Goal: Find specific page/section: Find specific page/section

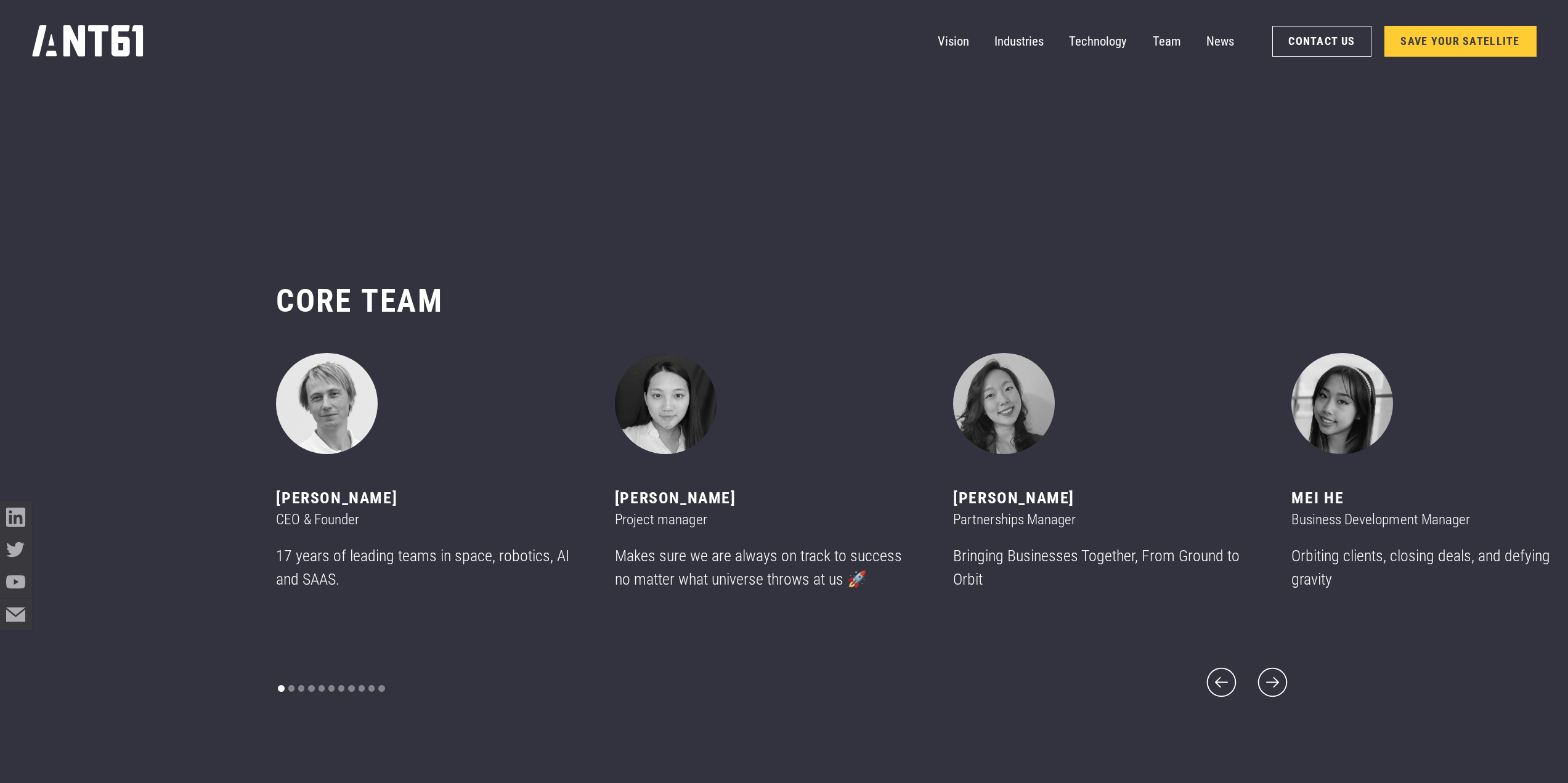
scroll to position [9370, 0]
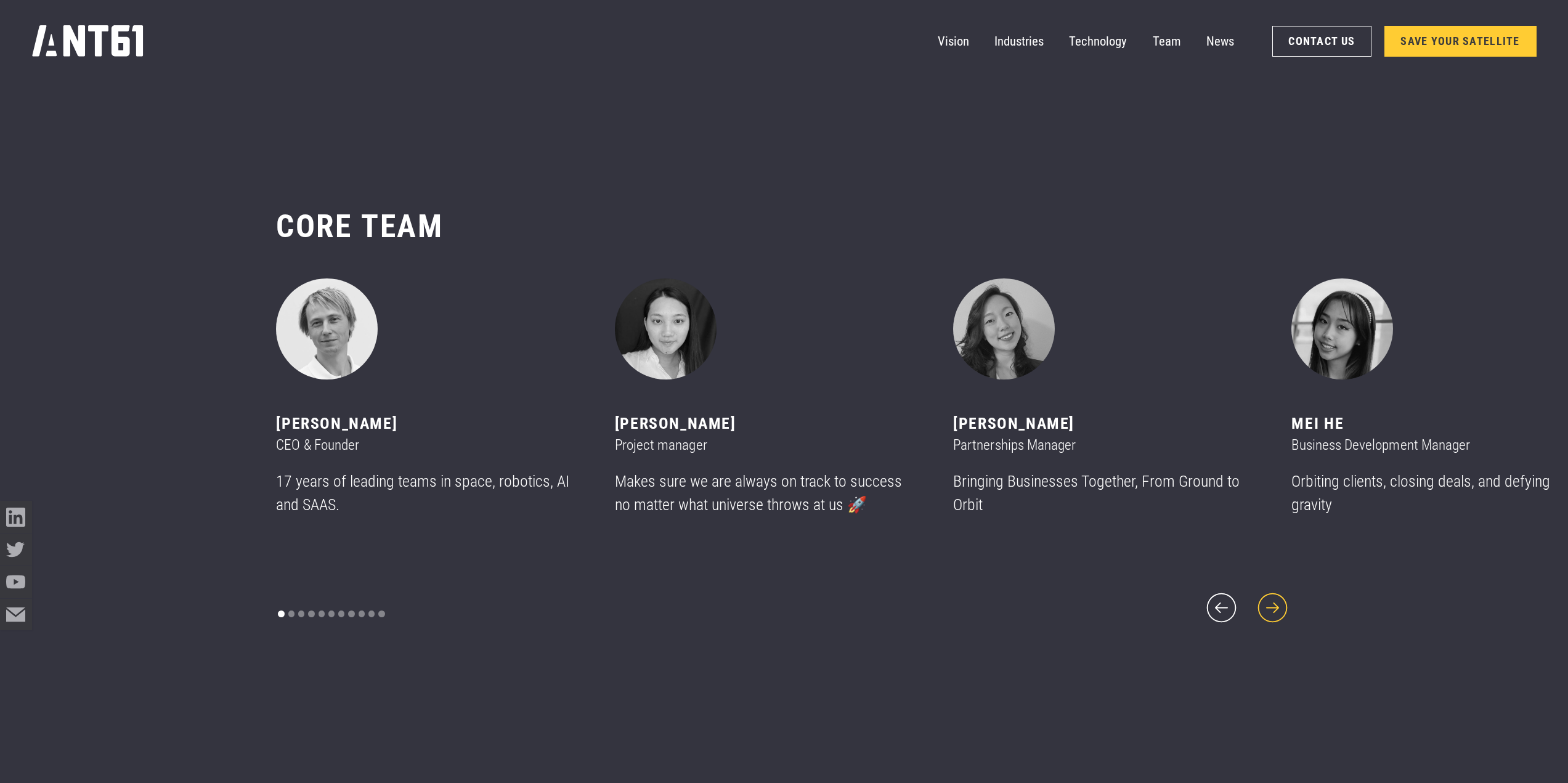
click at [1272, 604] on icon "next slide" at bounding box center [1272, 608] width 38 height 38
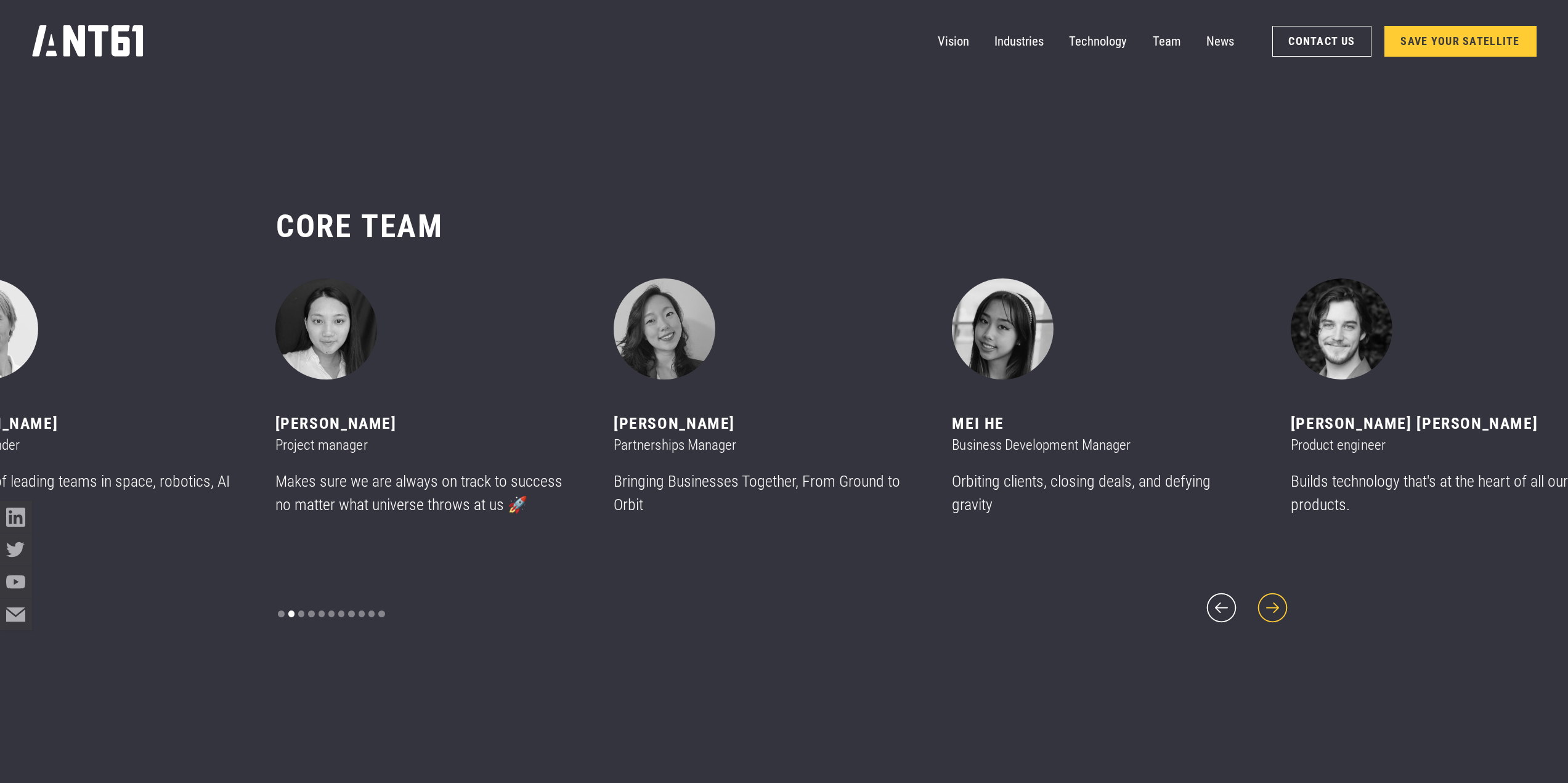
click at [1275, 603] on icon "next slide" at bounding box center [1272, 608] width 38 height 38
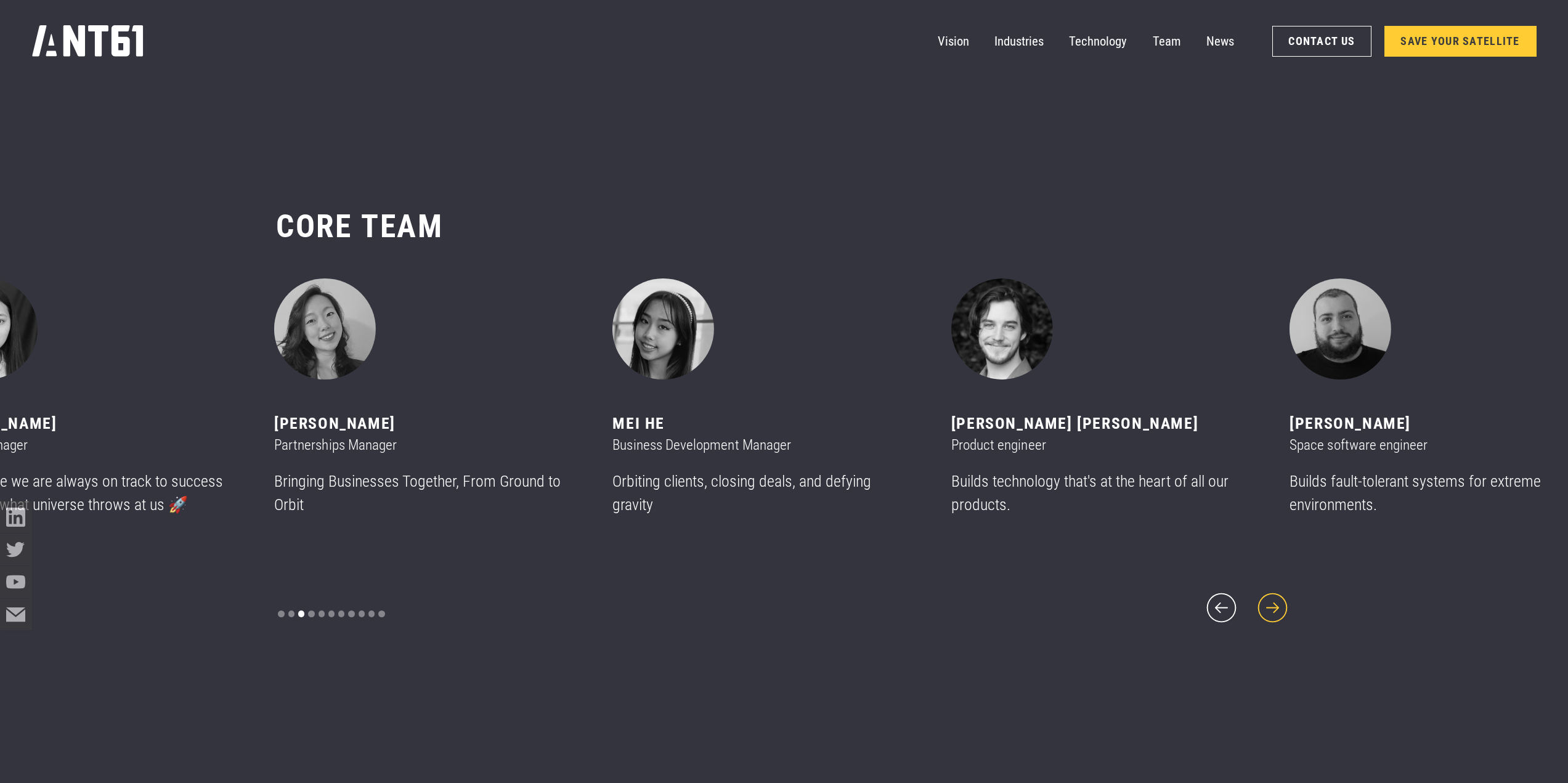
click at [1275, 603] on icon "next slide" at bounding box center [1272, 608] width 38 height 38
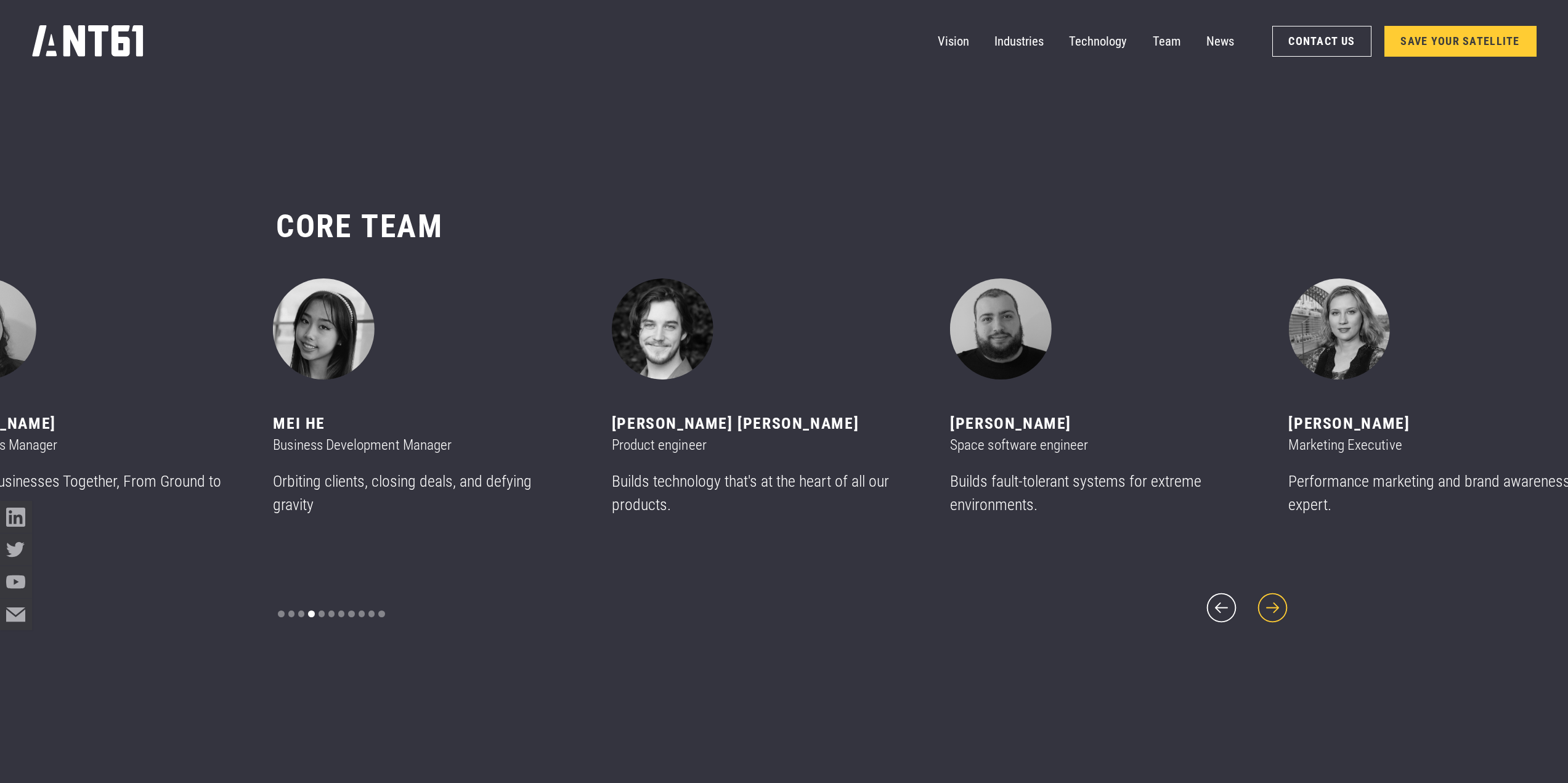
click at [1275, 603] on icon "next slide" at bounding box center [1272, 608] width 38 height 38
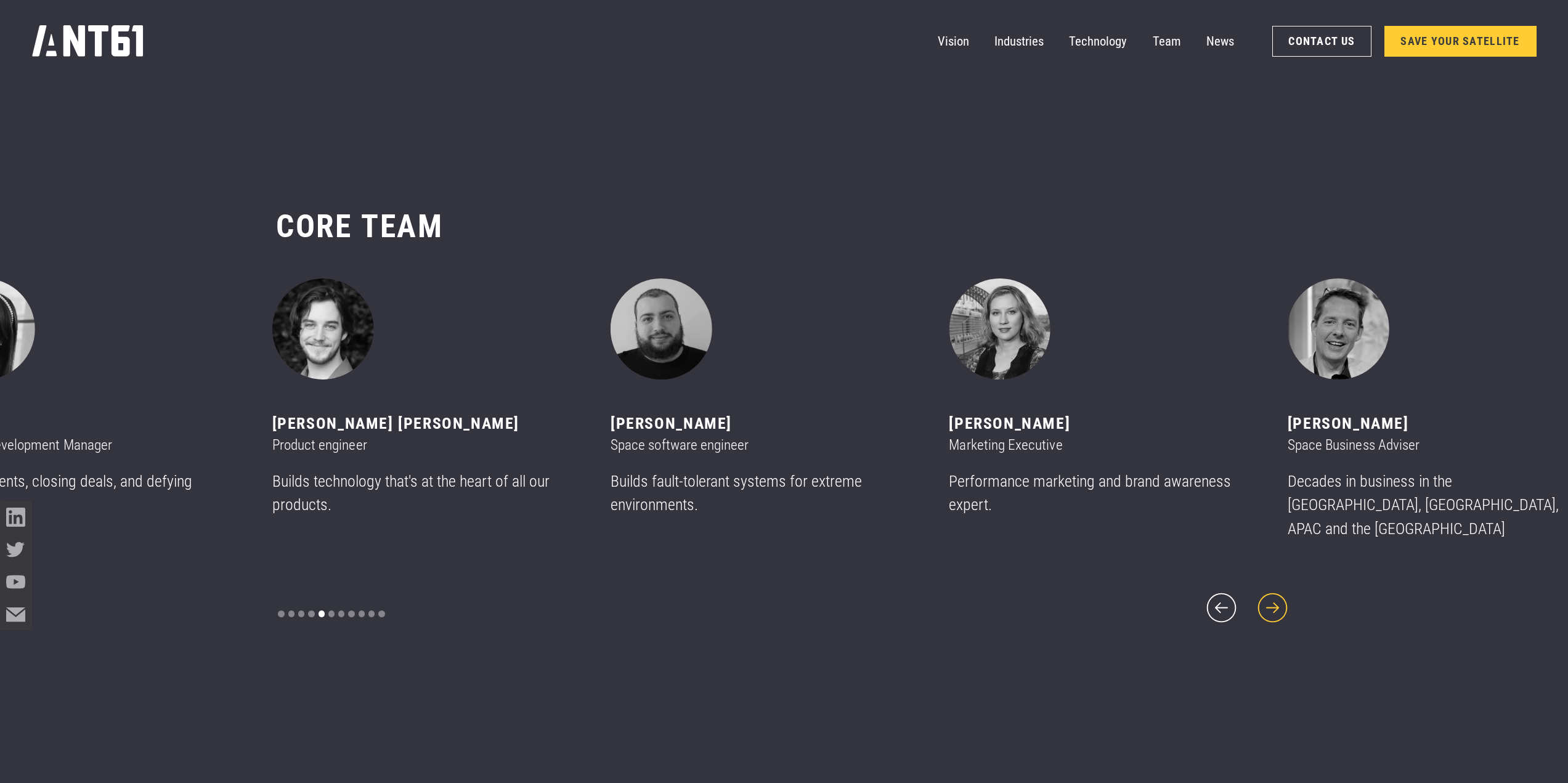
click at [1275, 603] on icon "next slide" at bounding box center [1272, 608] width 38 height 38
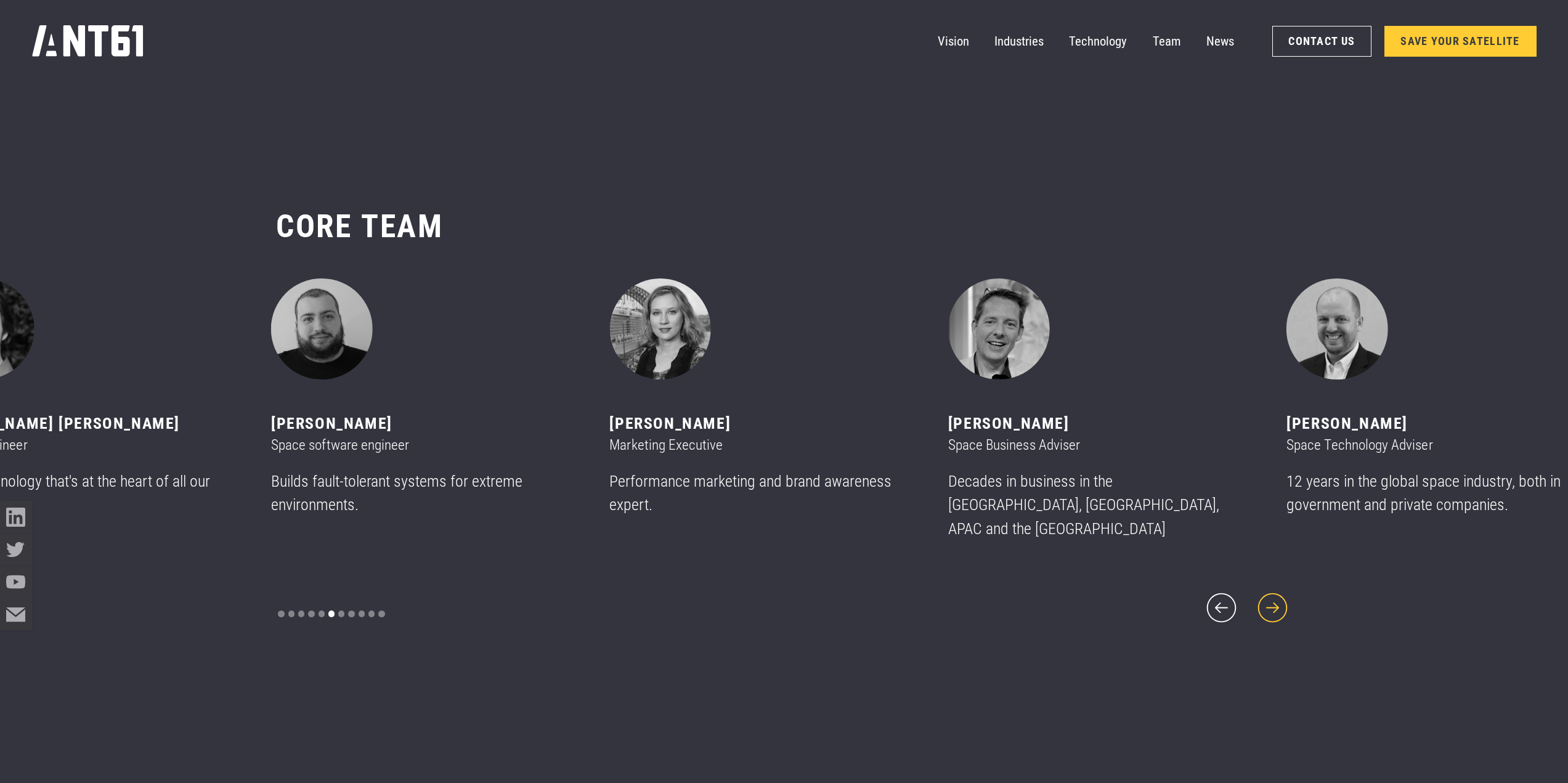
click at [1275, 603] on icon "next slide" at bounding box center [1272, 608] width 38 height 38
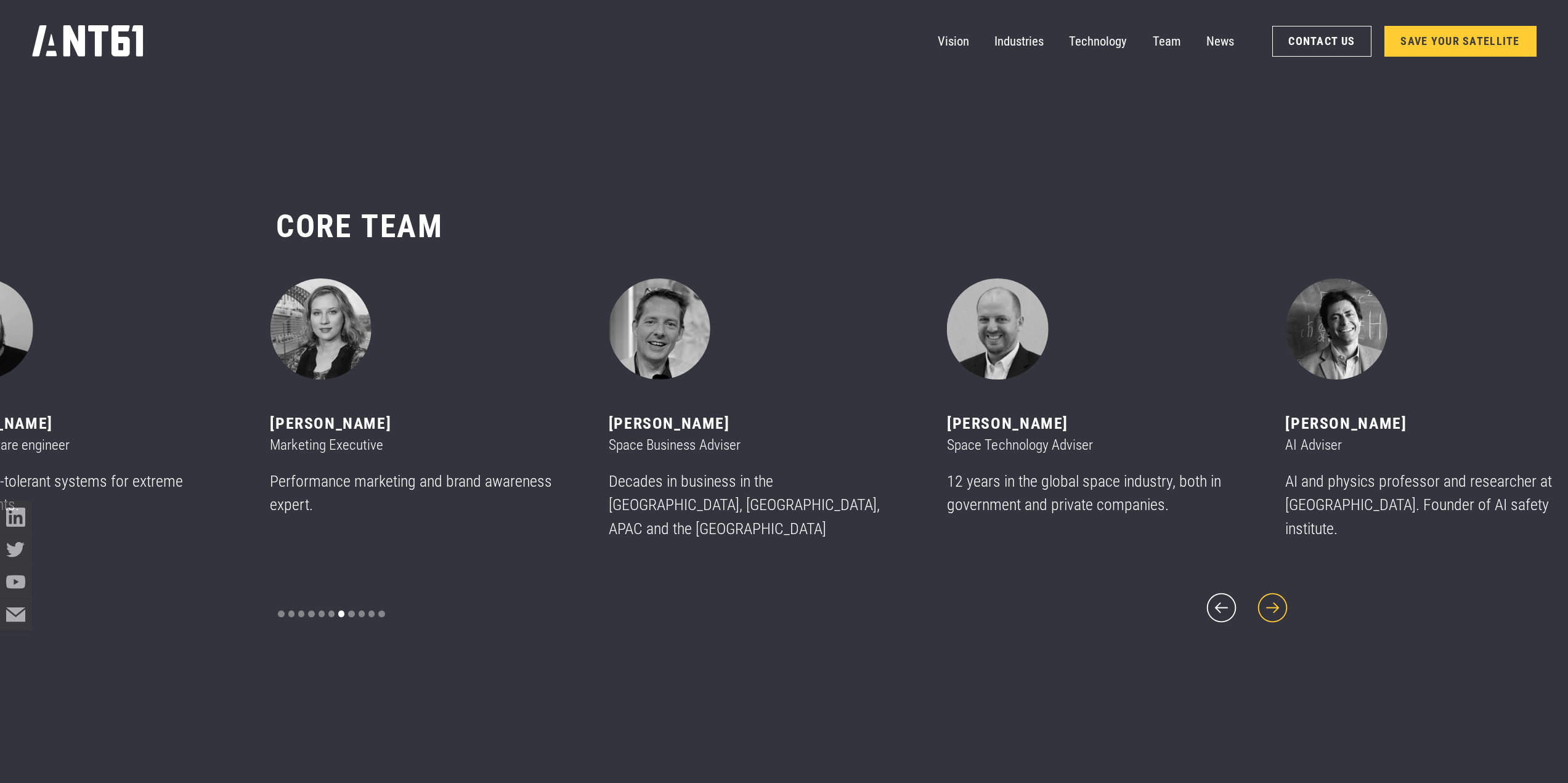
click at [1275, 603] on icon "next slide" at bounding box center [1272, 608] width 38 height 38
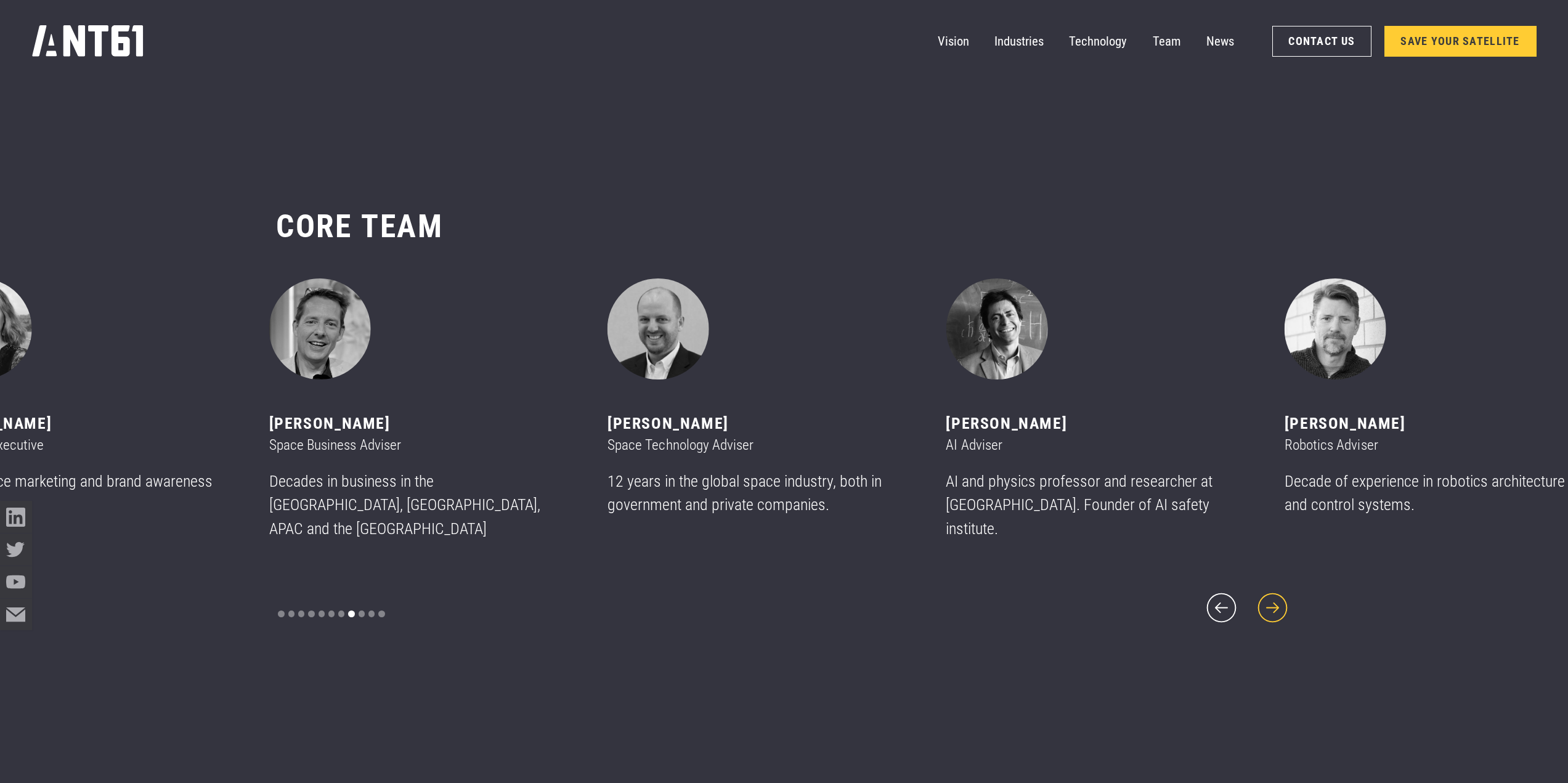
click at [1275, 603] on icon "next slide" at bounding box center [1272, 608] width 38 height 38
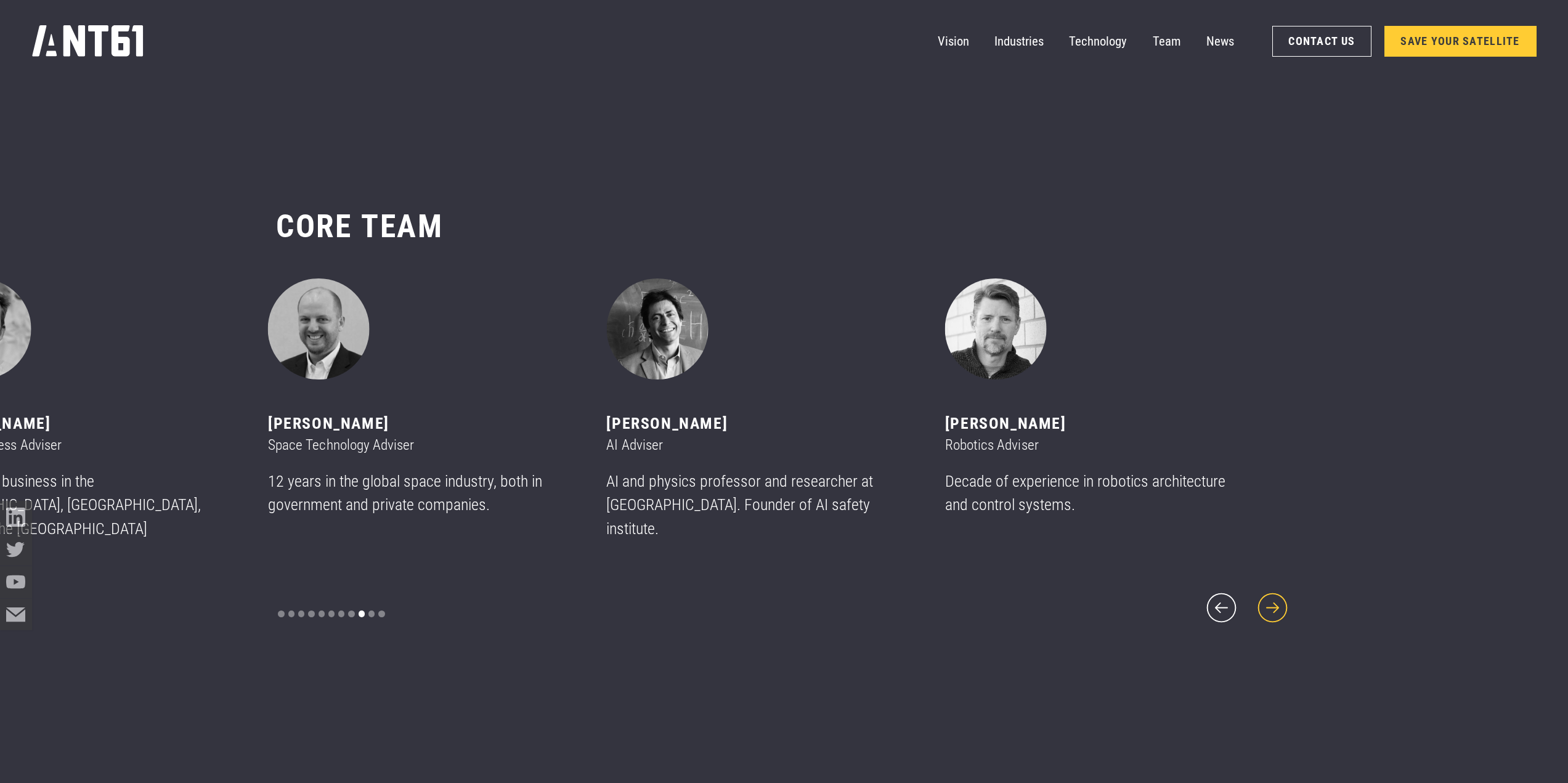
click at [1276, 603] on icon "next slide" at bounding box center [1272, 608] width 38 height 38
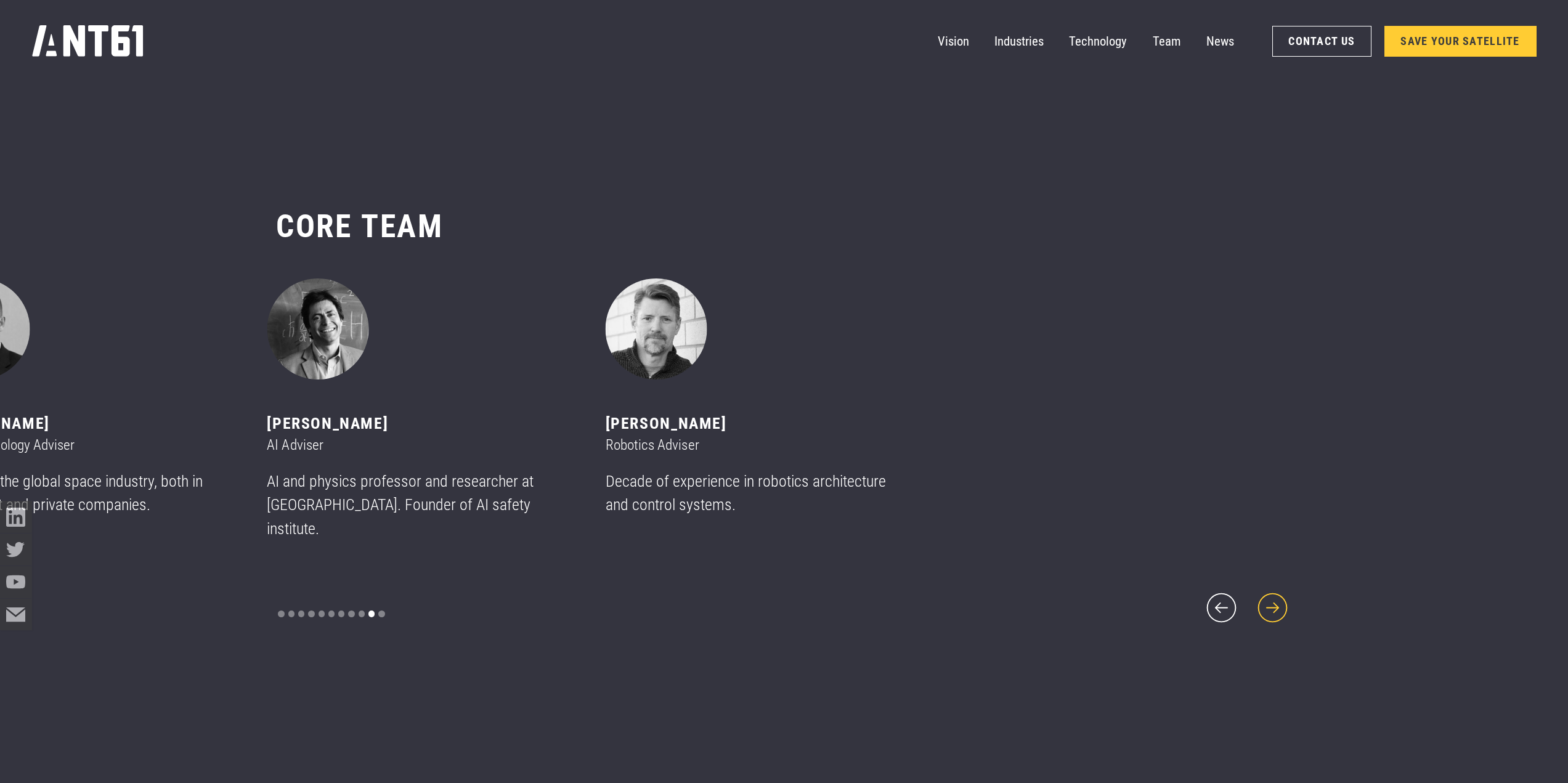
click at [1276, 603] on icon "next slide" at bounding box center [1272, 608] width 38 height 38
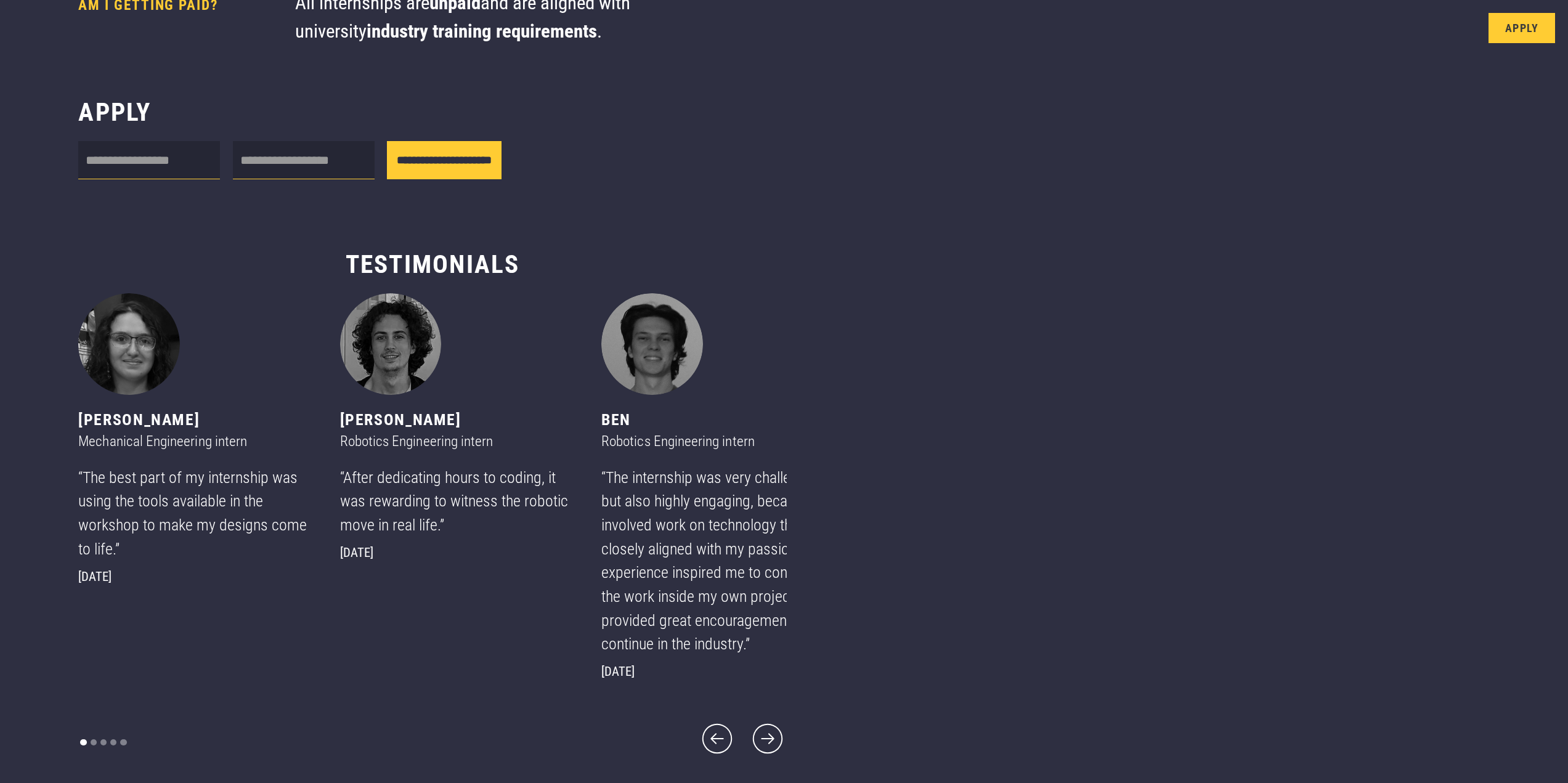
scroll to position [772, 0]
click at [749, 747] on icon "next slide" at bounding box center [767, 738] width 38 height 38
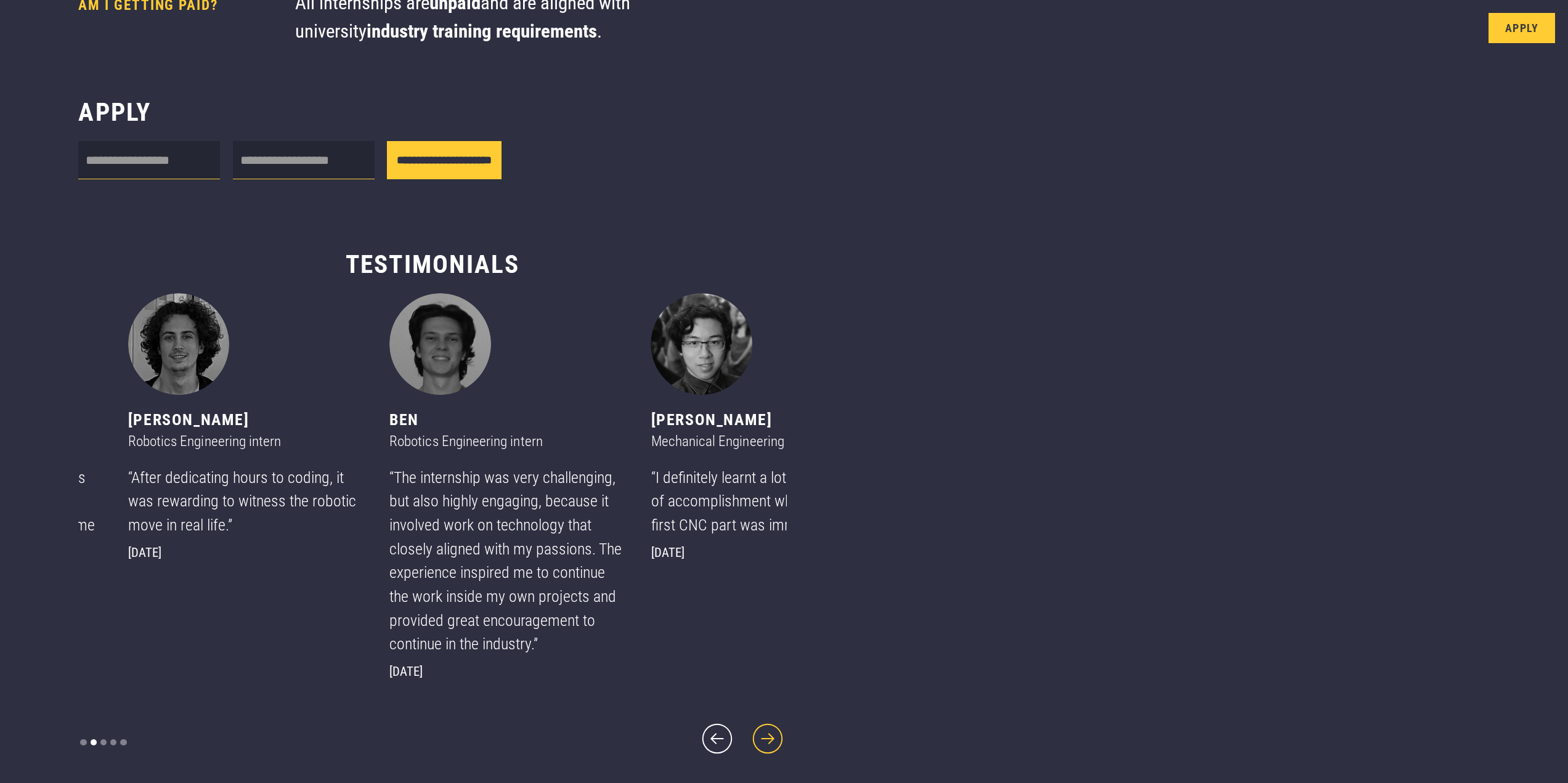
click at [749, 732] on icon "next slide" at bounding box center [767, 738] width 38 height 38
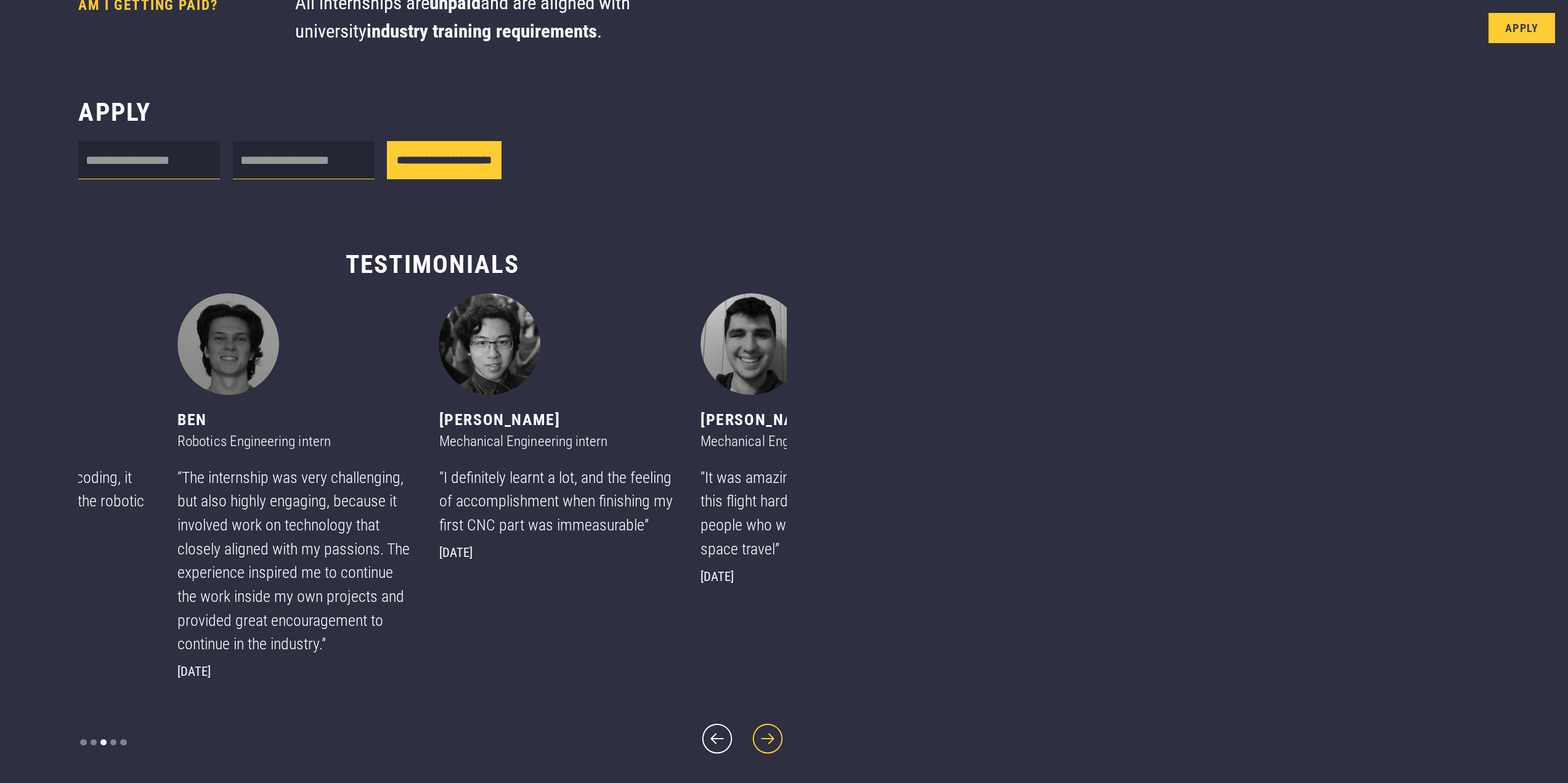
click at [749, 732] on icon "next slide" at bounding box center [767, 738] width 38 height 38
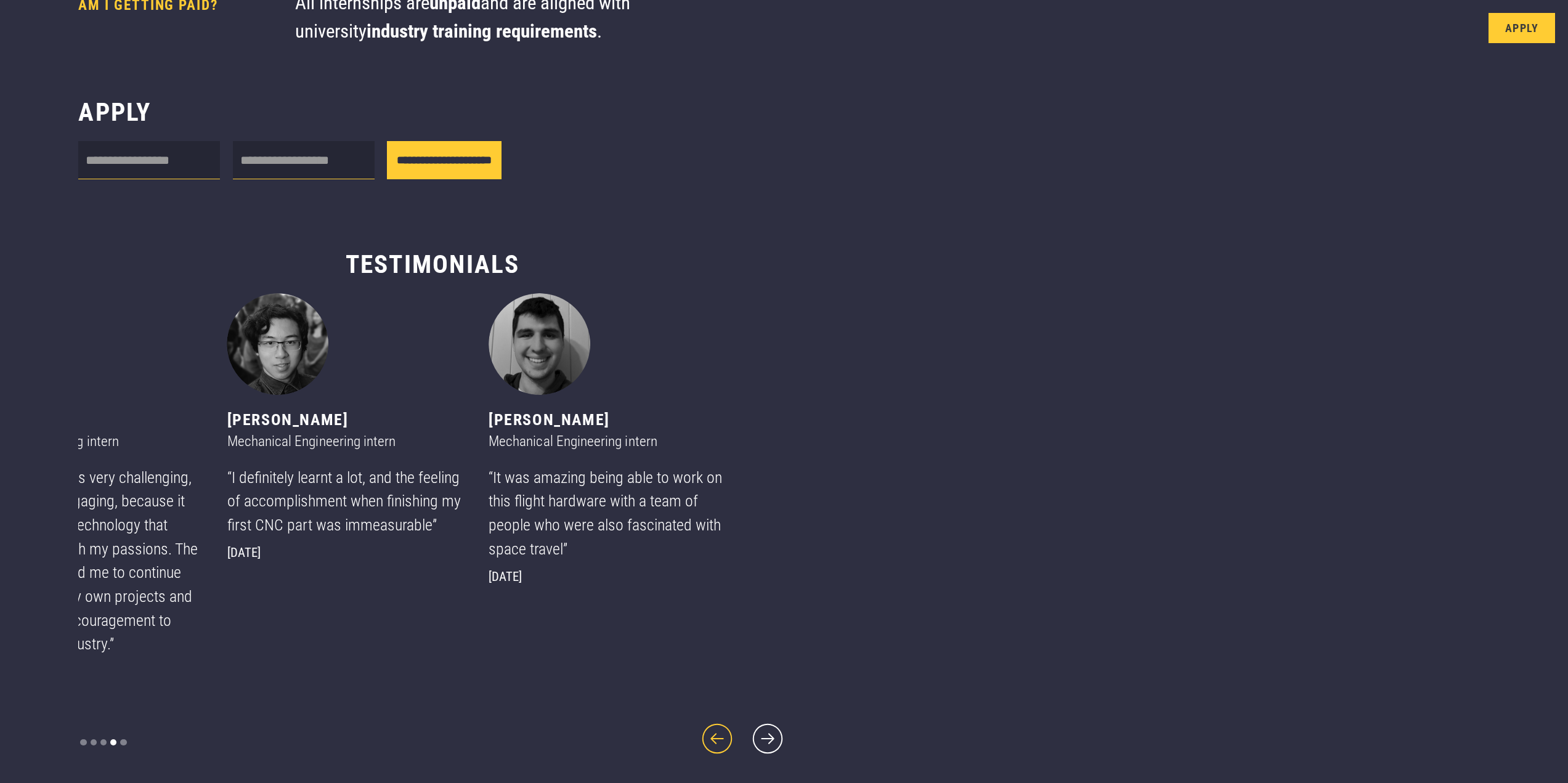
click at [698, 731] on icon "previous slide" at bounding box center [717, 738] width 38 height 38
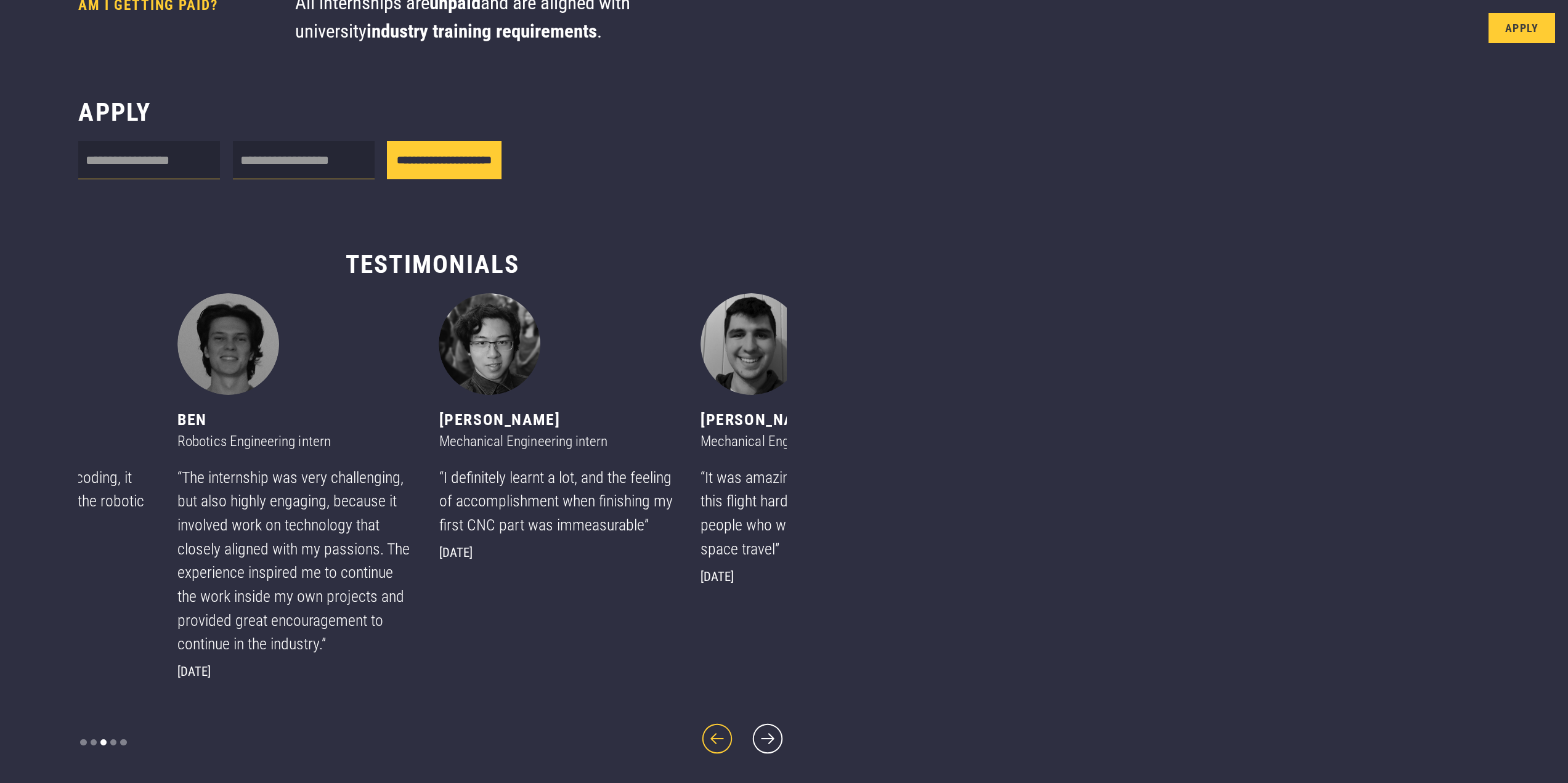
click at [698, 731] on icon "previous slide" at bounding box center [717, 738] width 38 height 38
